Goal: Transaction & Acquisition: Subscribe to service/newsletter

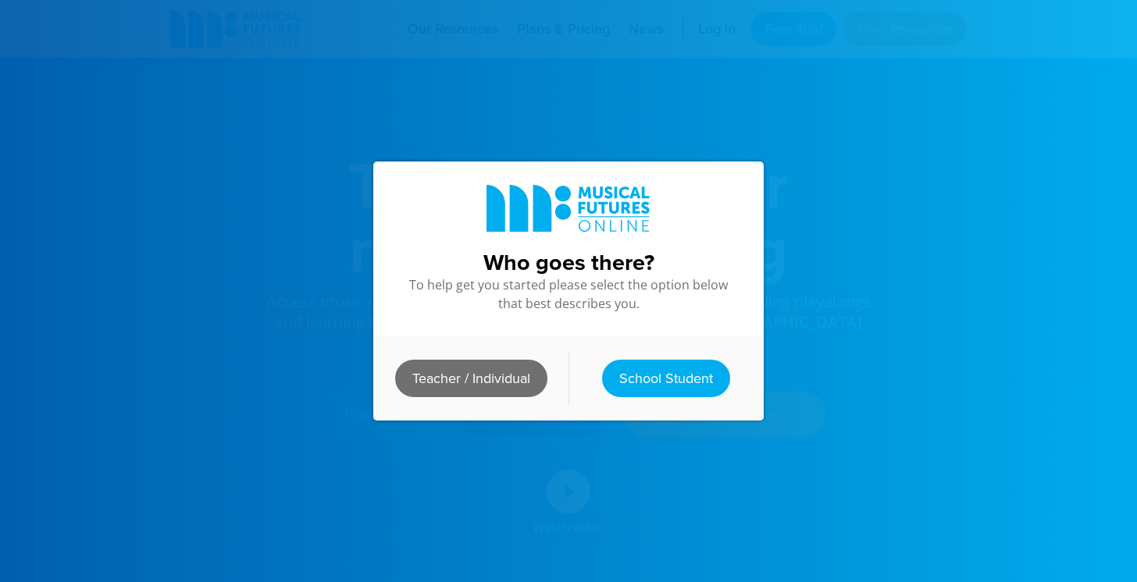
click at [509, 378] on link "Teacher / Individual" at bounding box center [471, 378] width 152 height 37
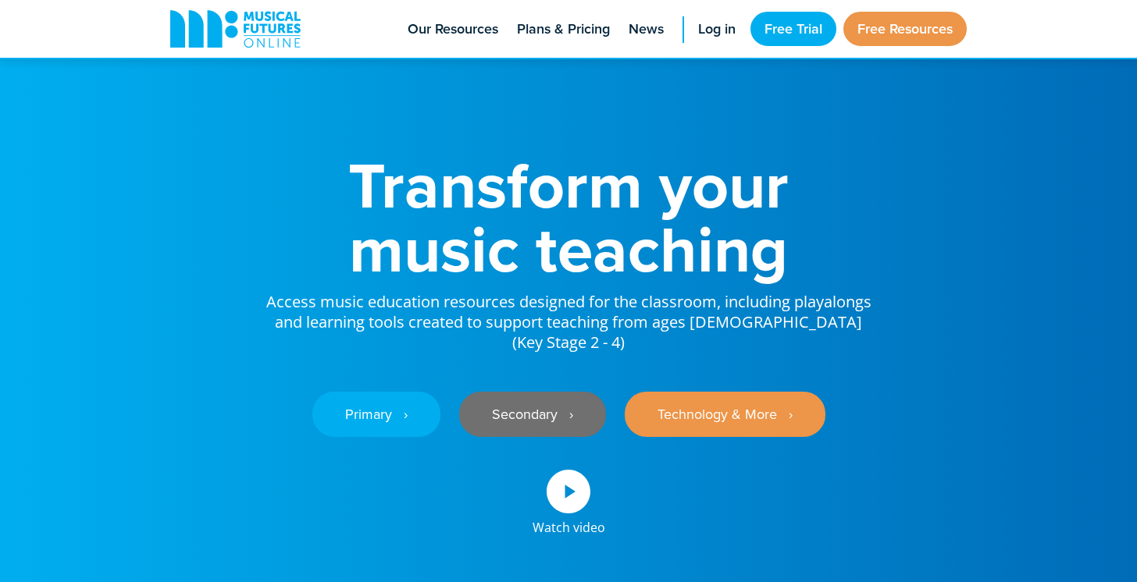
click at [530, 393] on link "Secondary ‎‏‏‎ ‎ ›" at bounding box center [532, 414] width 147 height 45
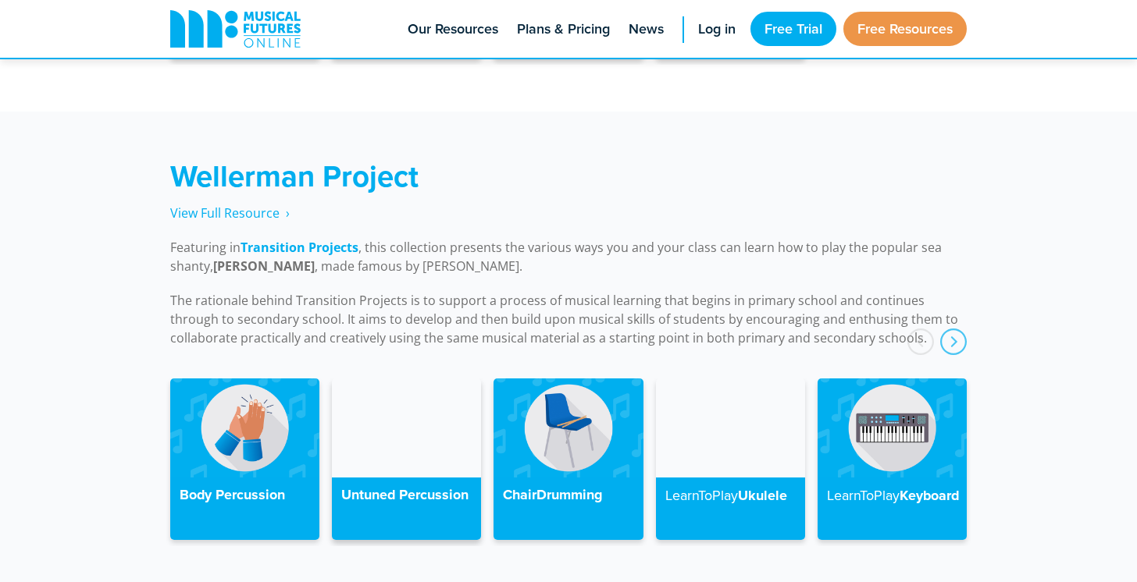
scroll to position [3454, 0]
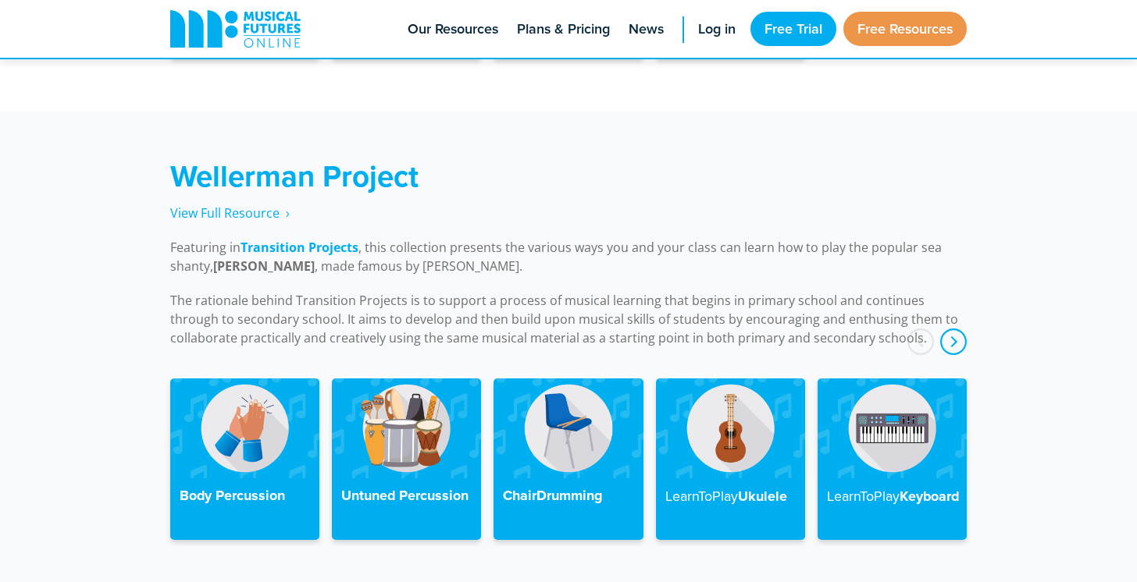
click at [958, 329] on div "next" at bounding box center [953, 342] width 27 height 27
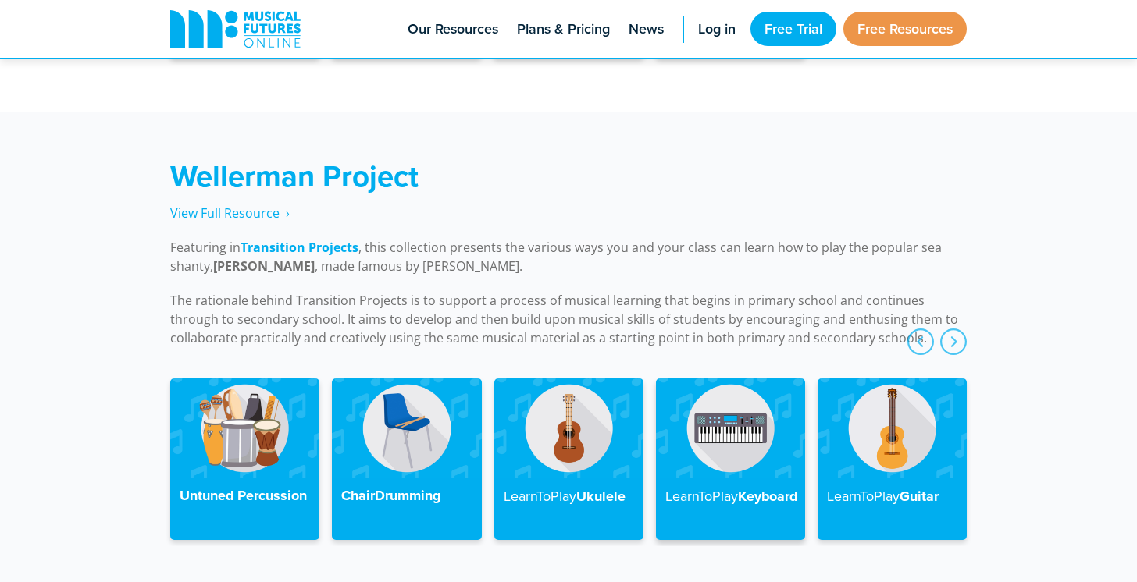
click at [738, 422] on img at bounding box center [730, 428] width 149 height 99
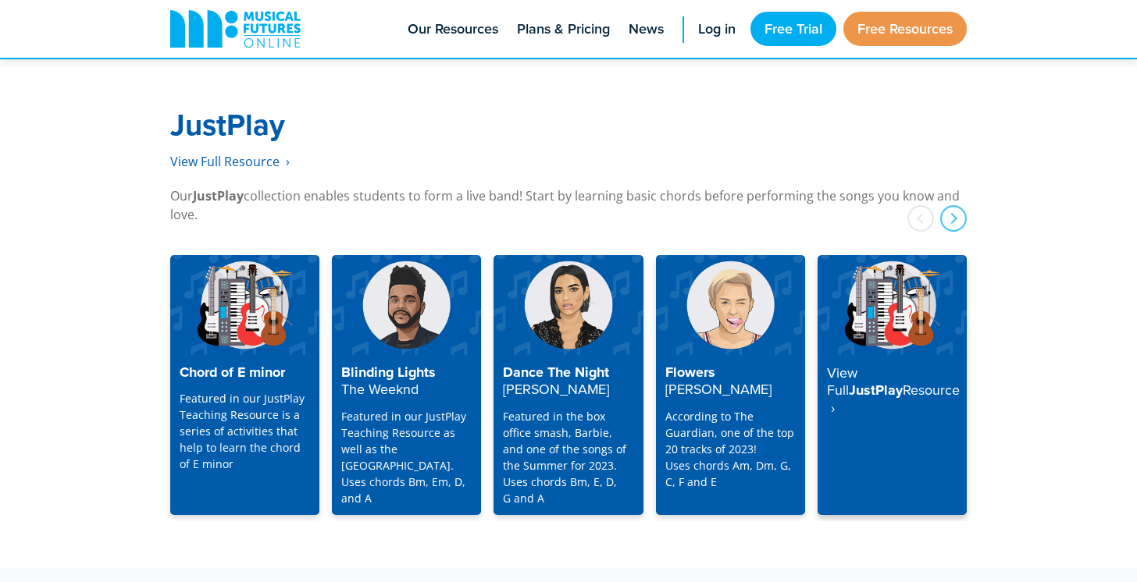
scroll to position [3972, 0]
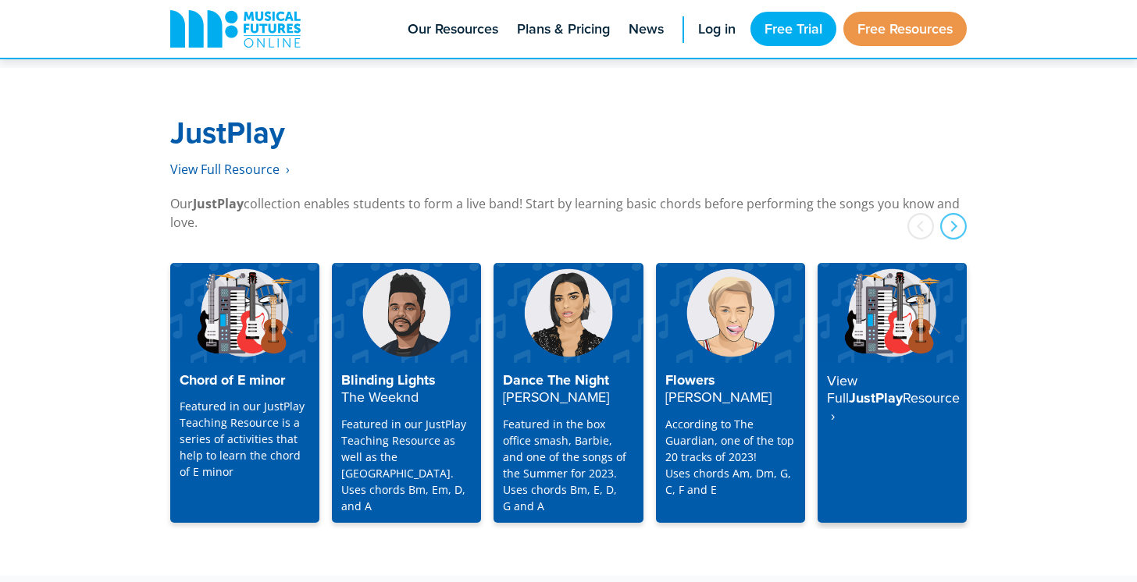
click at [857, 371] on strong "View Full" at bounding box center [842, 389] width 30 height 37
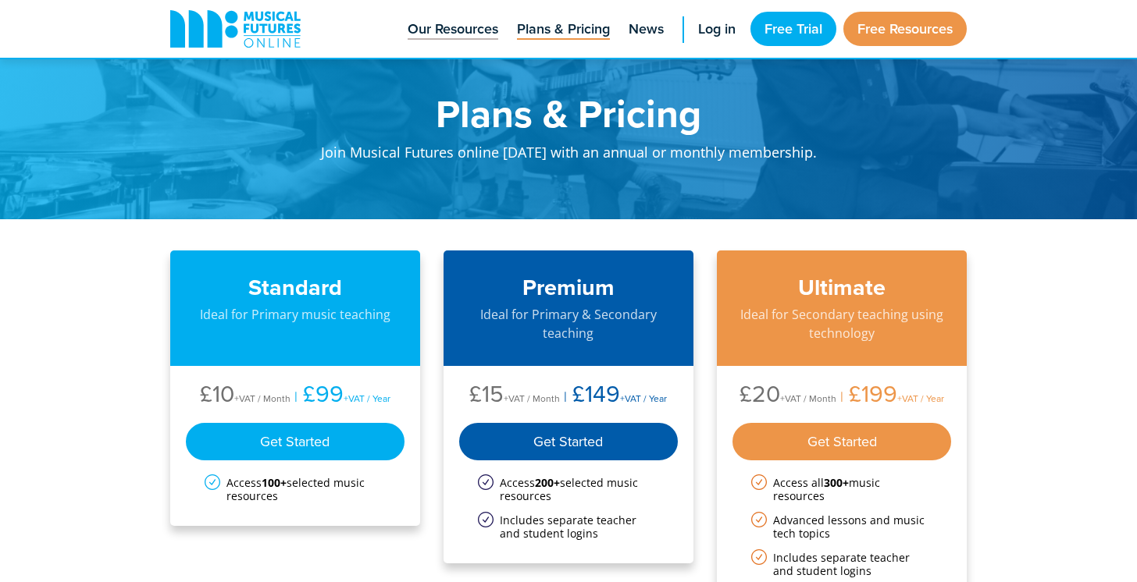
click at [465, 34] on span "Our Resources" at bounding box center [453, 29] width 91 height 21
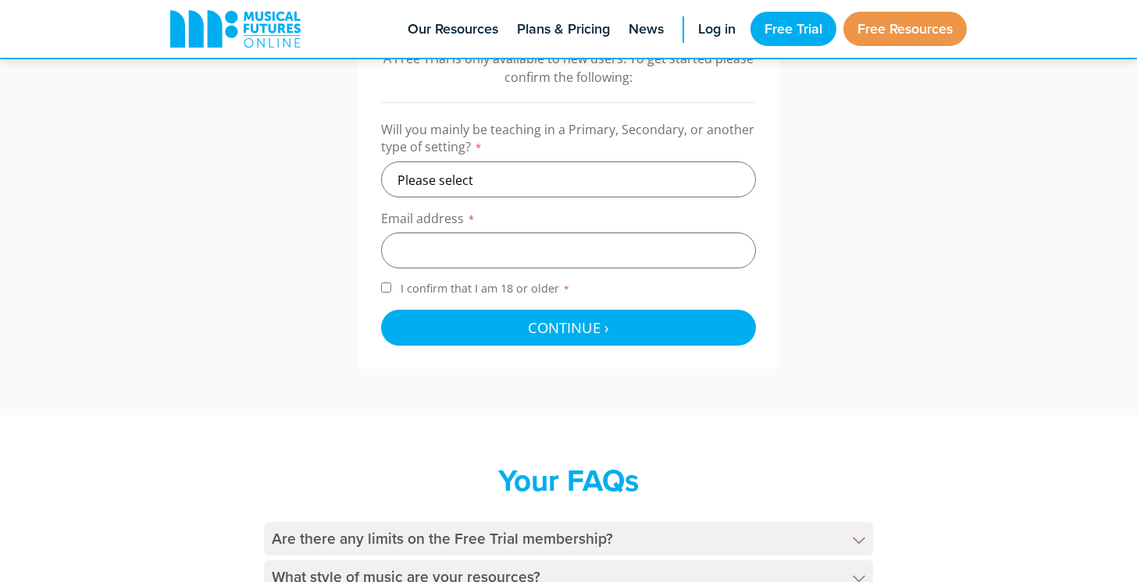
scroll to position [518, 0]
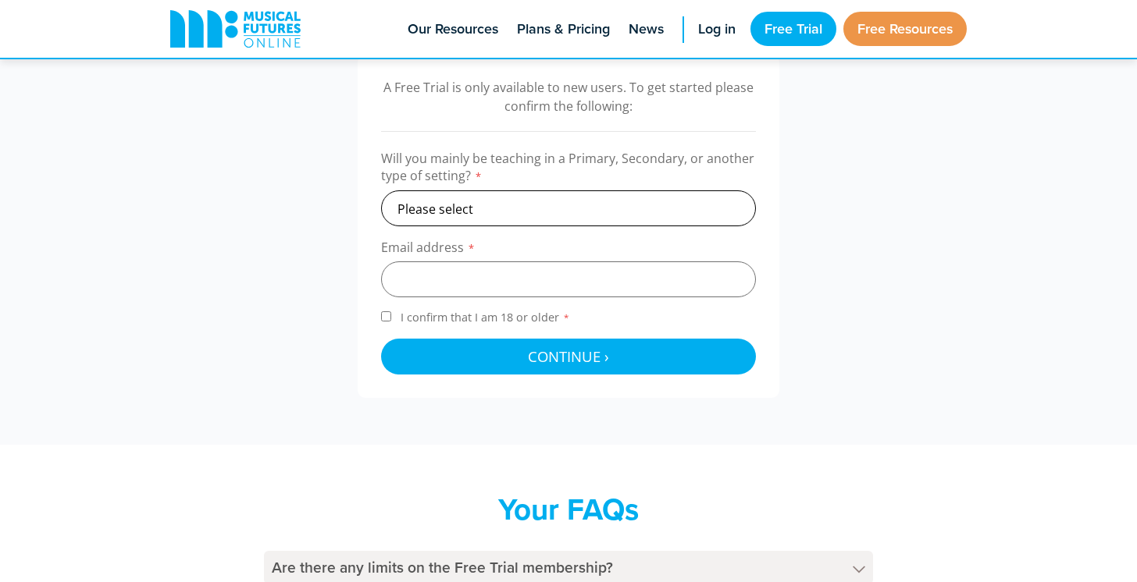
click at [555, 207] on select "Please select Primary Secondary Other" at bounding box center [568, 208] width 375 height 36
select select "secondary"
click at [381, 190] on select "Please select Primary Secondary Other" at bounding box center [568, 208] width 375 height 36
click at [512, 281] on input "email" at bounding box center [568, 280] width 375 height 36
type input "[EMAIL_ADDRESS][DOMAIN_NAME]"
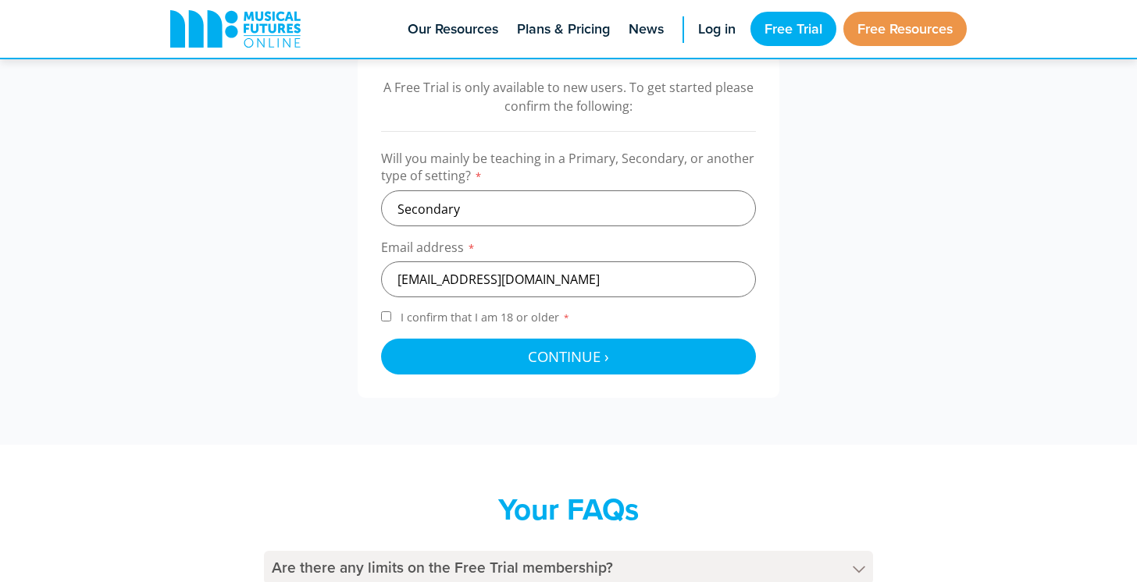
click at [496, 312] on span "I confirm that I am 18 or older *" at bounding box center [485, 317] width 176 height 15
click at [391, 312] on input "I confirm that I am 18 or older *" at bounding box center [386, 316] width 10 height 10
checkbox input "true"
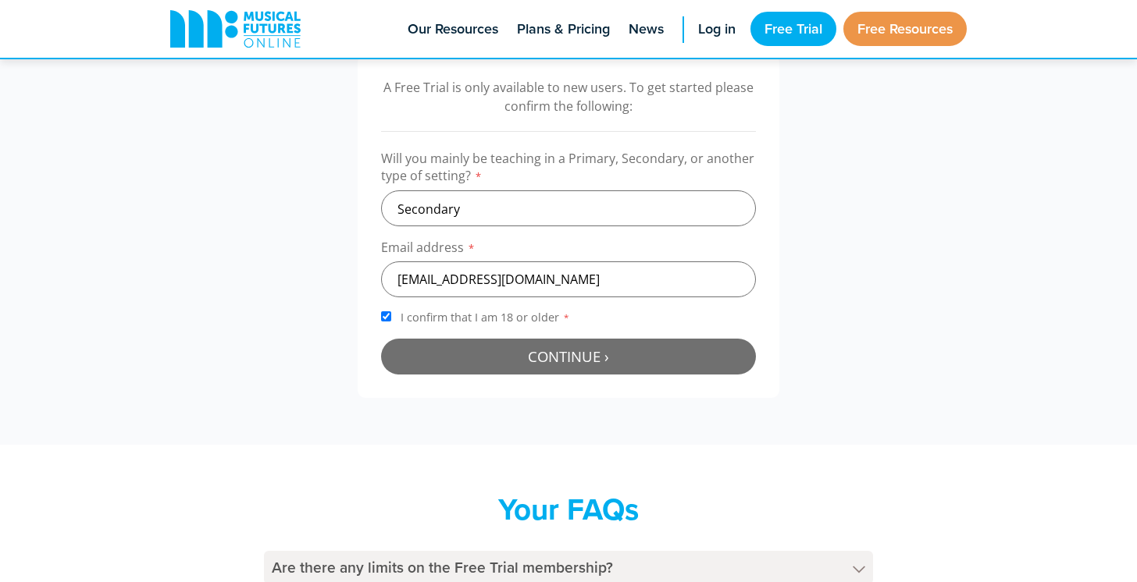
click at [503, 357] on button "Continue › Checking your details..." at bounding box center [568, 357] width 375 height 36
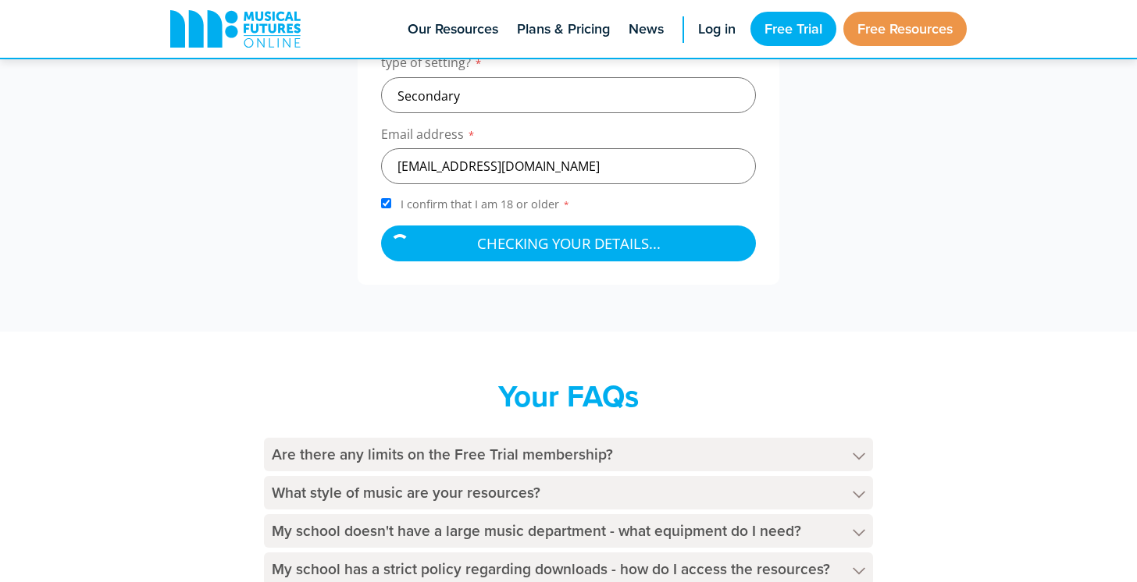
scroll to position [656, 0]
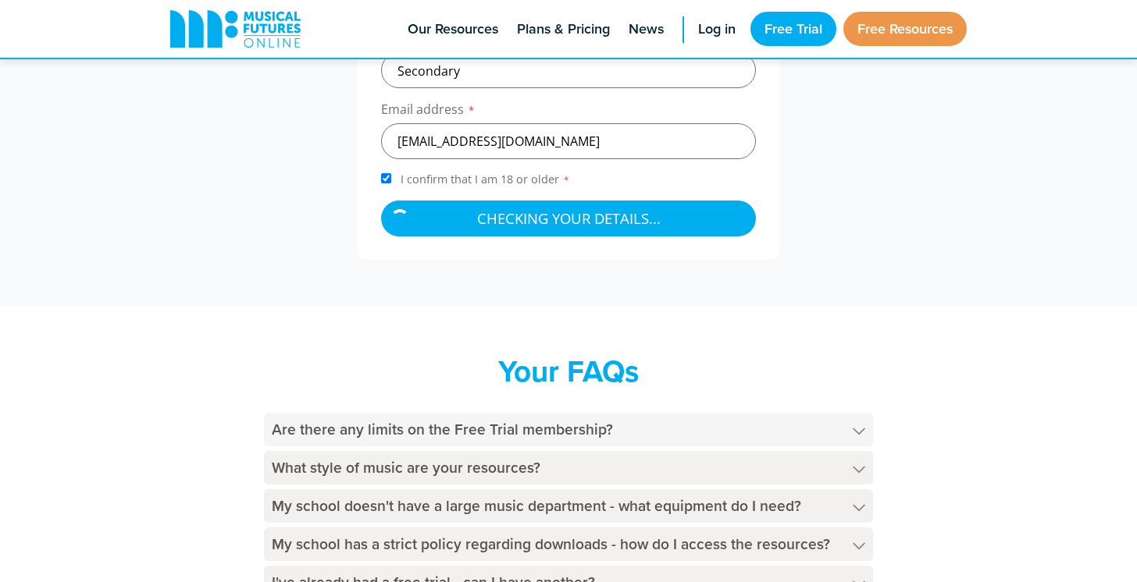
click at [411, 417] on h4 "Are there any limits on the Free Trial membership?" at bounding box center [568, 430] width 609 height 34
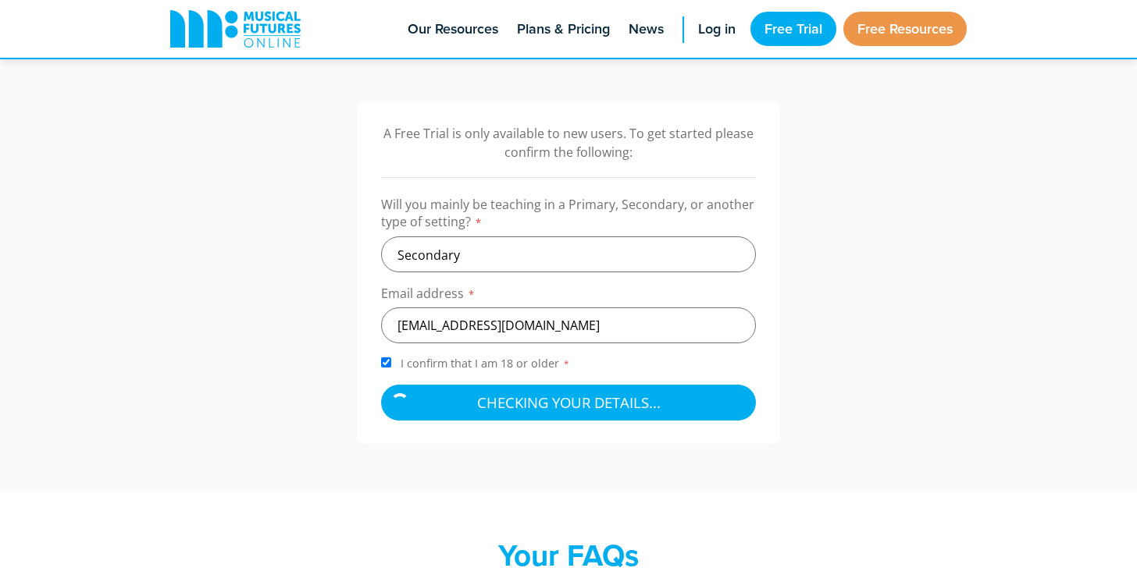
scroll to position [461, 0]
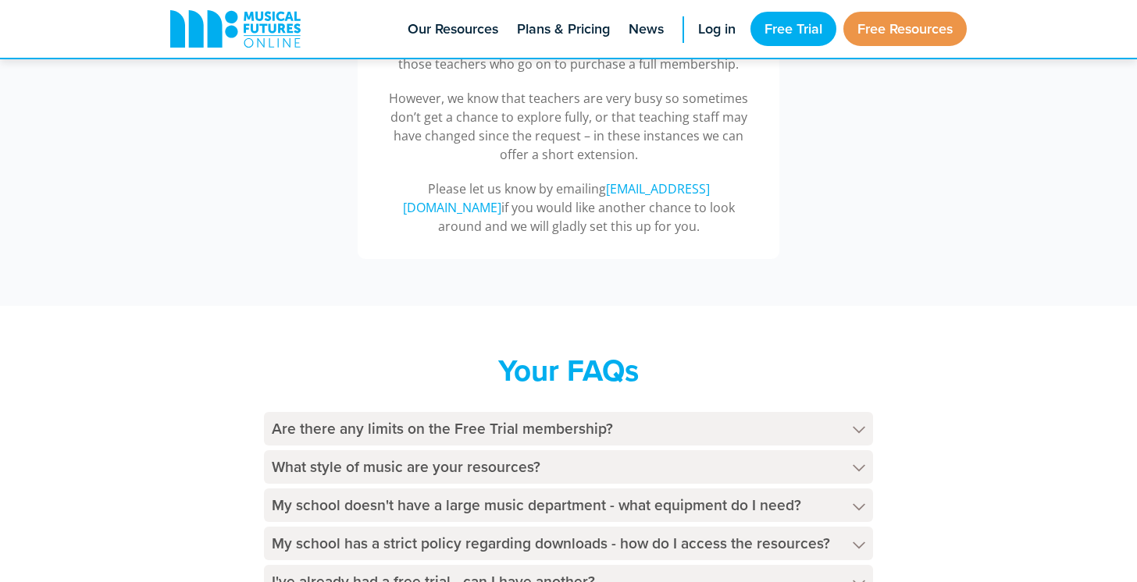
scroll to position [741, 0]
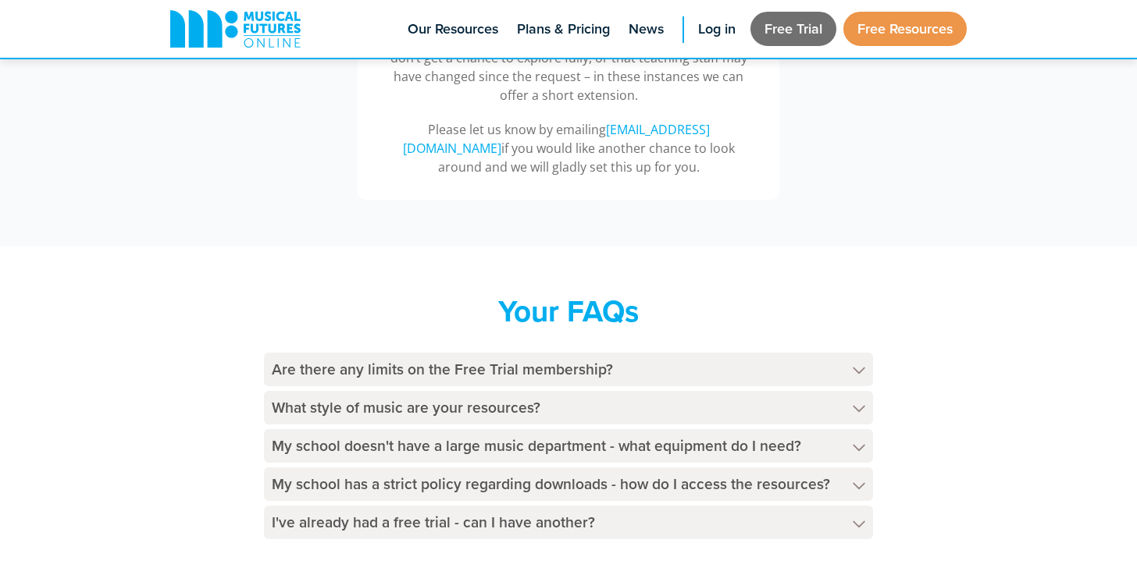
click at [778, 32] on link "Free Trial" at bounding box center [793, 29] width 86 height 34
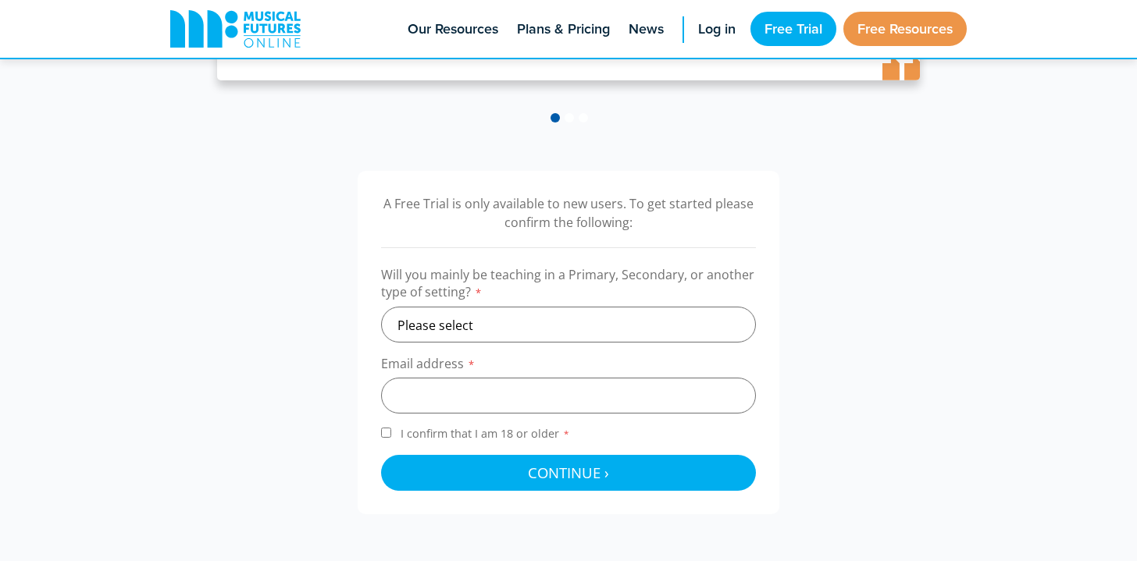
scroll to position [406, 0]
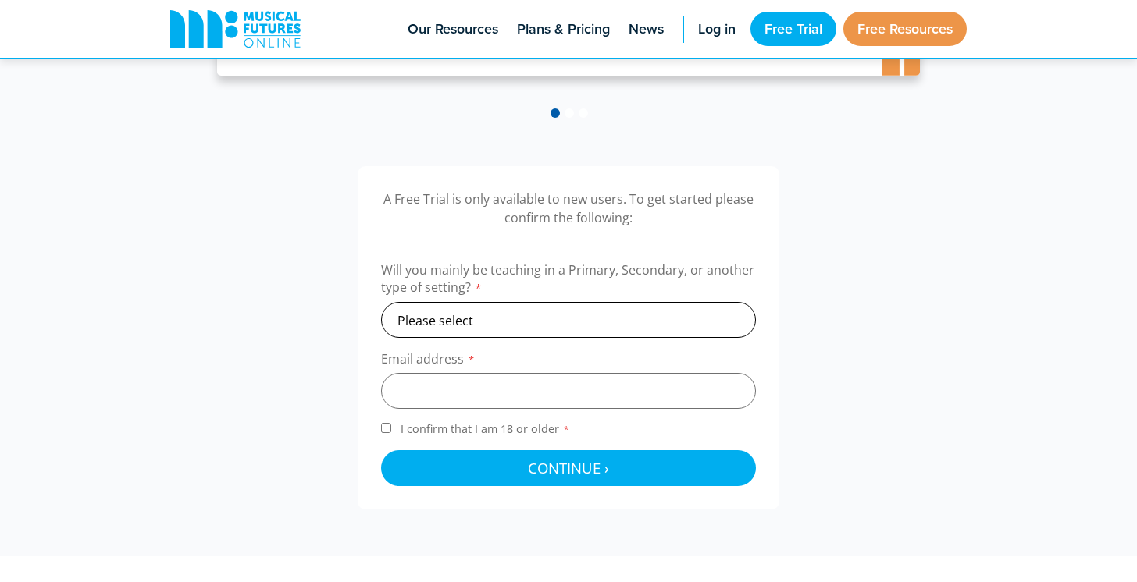
click at [468, 326] on select "Please select Primary Secondary Other" at bounding box center [568, 320] width 375 height 36
select select "secondary"
click at [381, 302] on select "Please select Primary Secondary Other" at bounding box center [568, 320] width 375 height 36
click at [457, 381] on input "email" at bounding box center [568, 391] width 375 height 36
type input "cetoffolon@gmail.com"
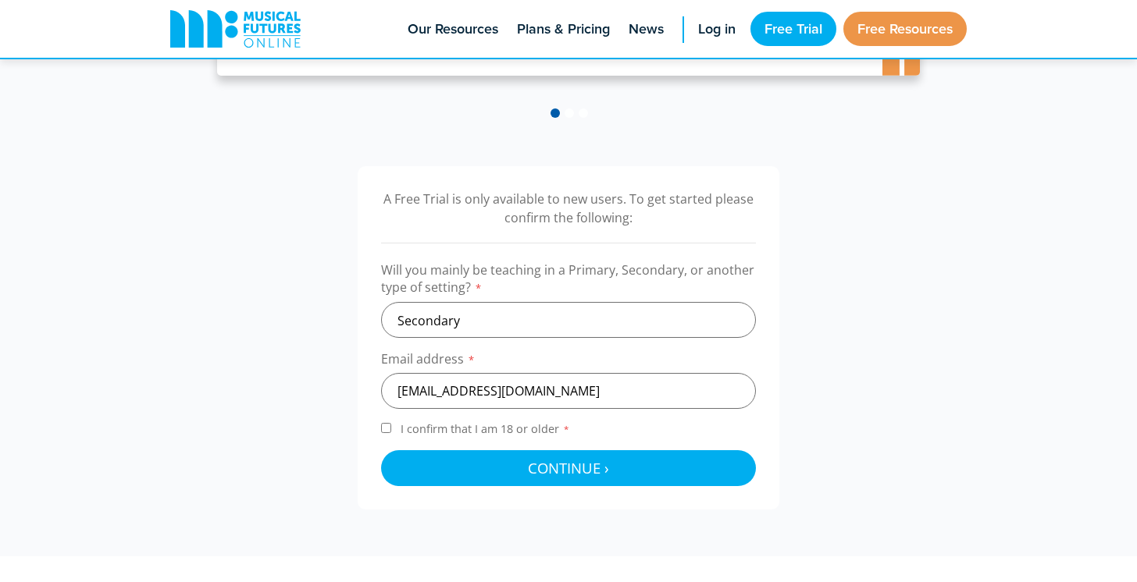
click at [483, 432] on span "I confirm that I am 18 or older *" at bounding box center [485, 429] width 176 height 15
click at [391, 432] on input "I confirm that I am 18 or older *" at bounding box center [386, 428] width 10 height 10
checkbox input "true"
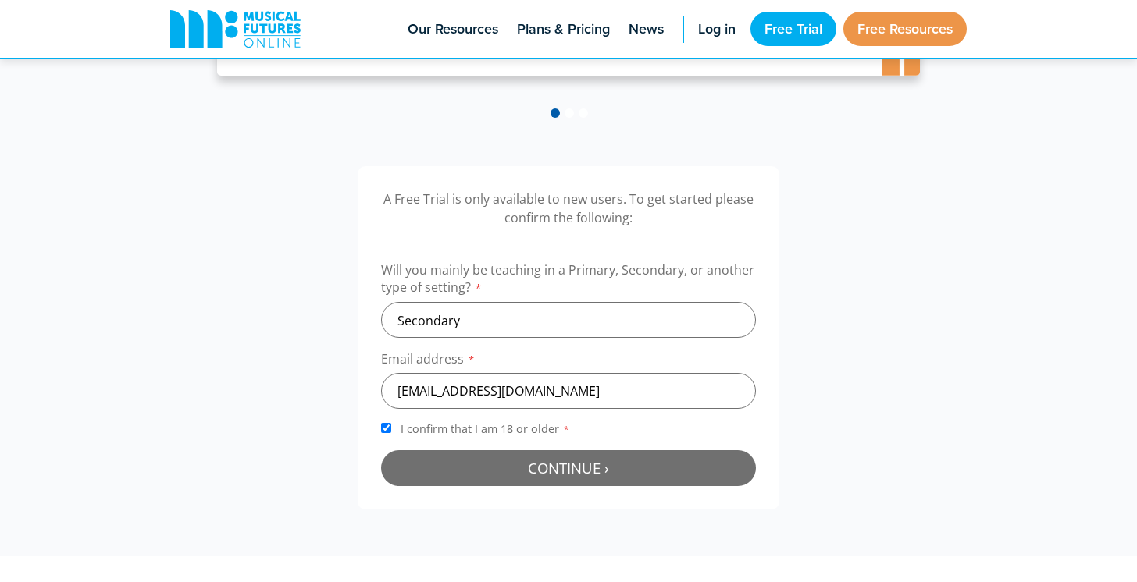
click at [501, 480] on button "Continue › Checking your details..." at bounding box center [568, 468] width 375 height 36
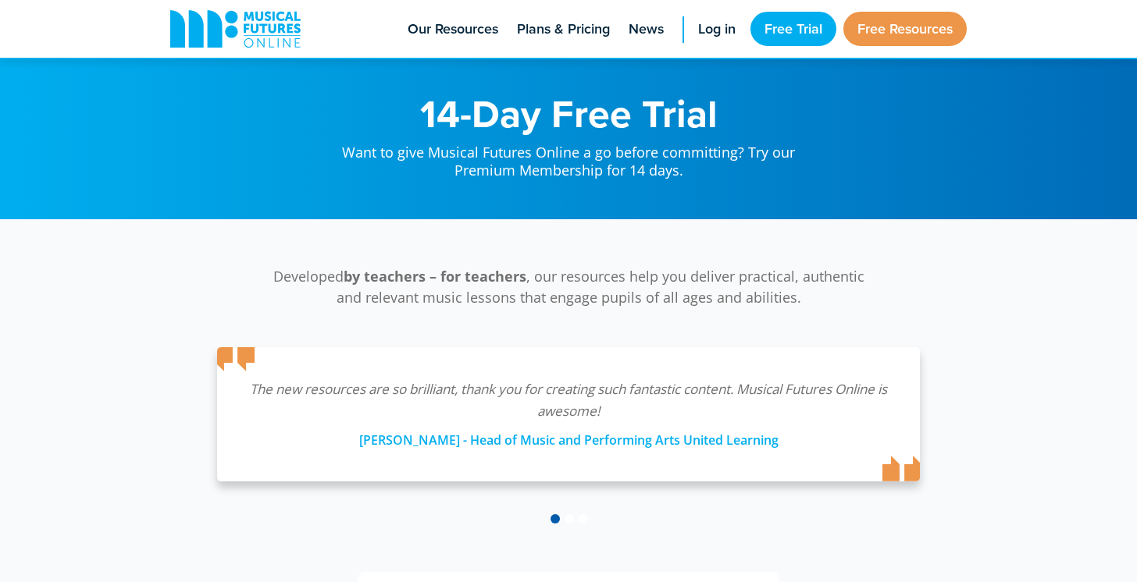
scroll to position [510, 0]
